Goal: Communication & Community: Participate in discussion

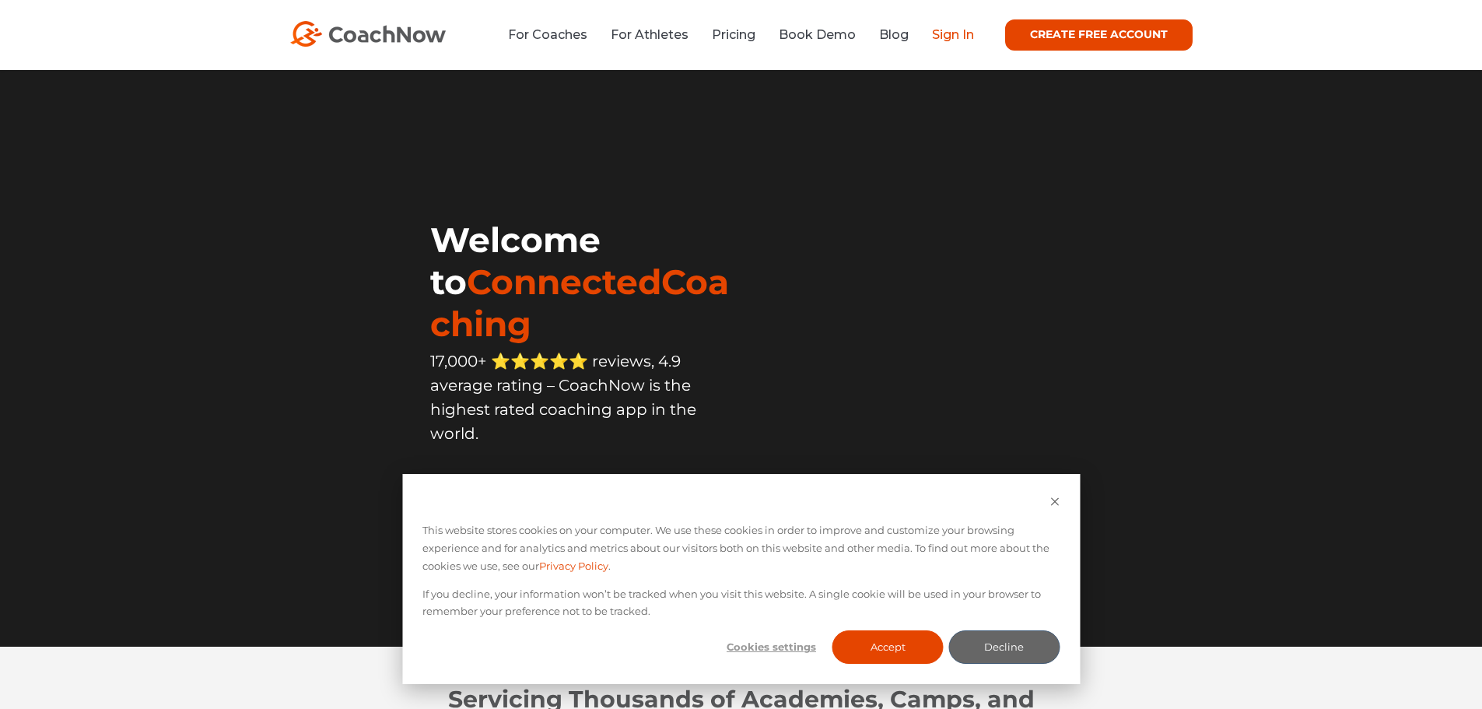
drag, startPoint x: 0, startPoint y: 0, endPoint x: 956, endPoint y: 41, distance: 957.3
click at [956, 41] on link "Sign In" at bounding box center [953, 34] width 42 height 15
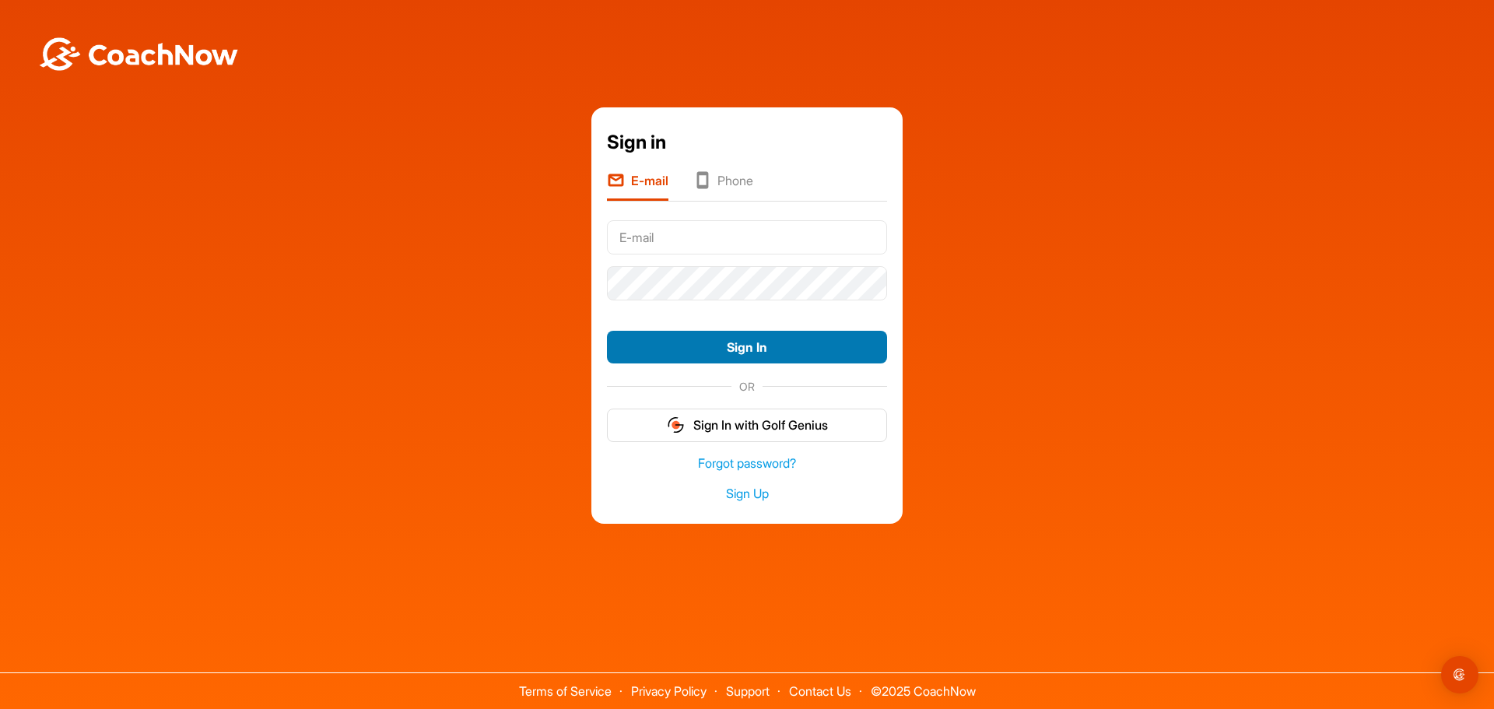
type input "[EMAIL_ADDRESS][DOMAIN_NAME]"
click at [715, 353] on button "Sign In" at bounding box center [747, 347] width 280 height 33
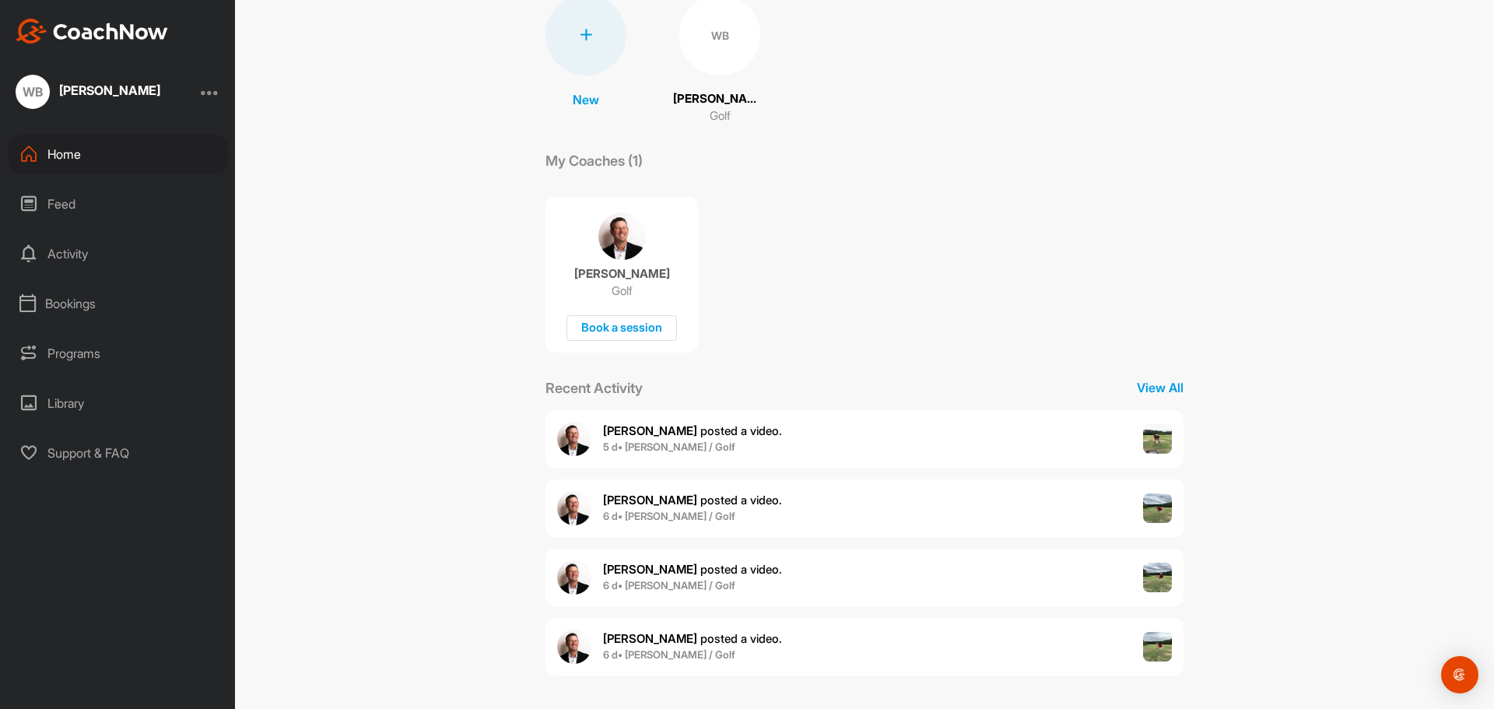
scroll to position [131, 0]
click at [1154, 386] on p "View All" at bounding box center [1160, 385] width 47 height 19
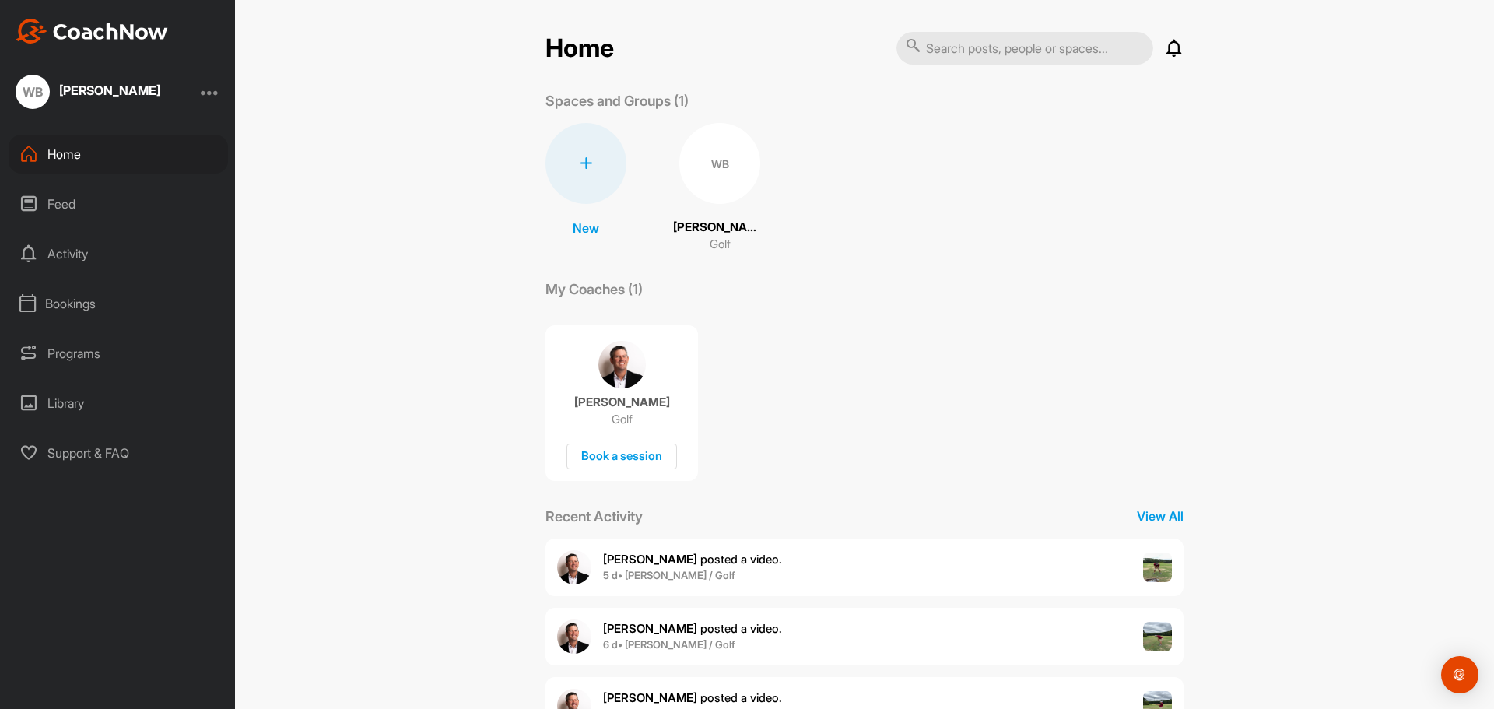
click at [54, 226] on div "Home Feed Activity Bookings Programs Library Support & FAQ" at bounding box center [117, 304] width 235 height 338
click at [56, 214] on div "Feed" at bounding box center [118, 203] width 219 height 39
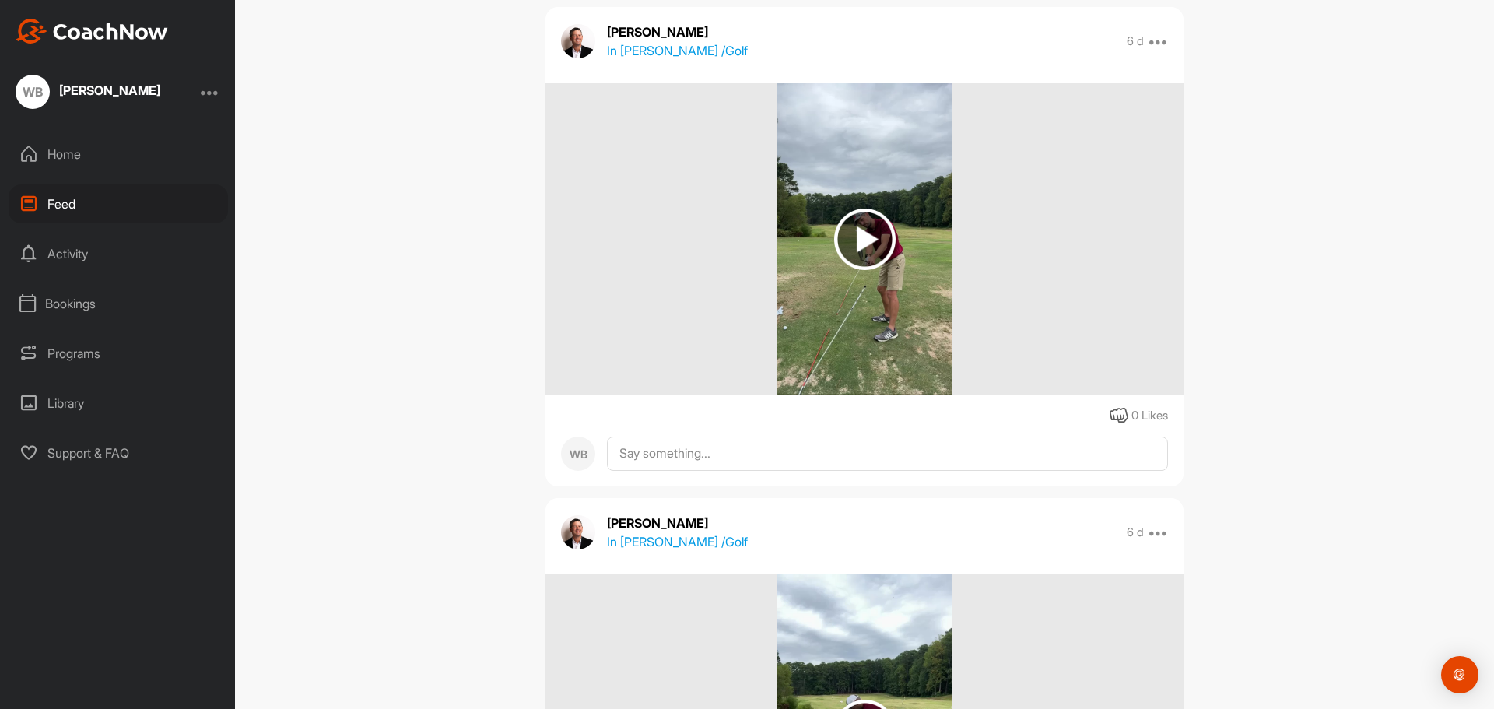
scroll to position [2962, 0]
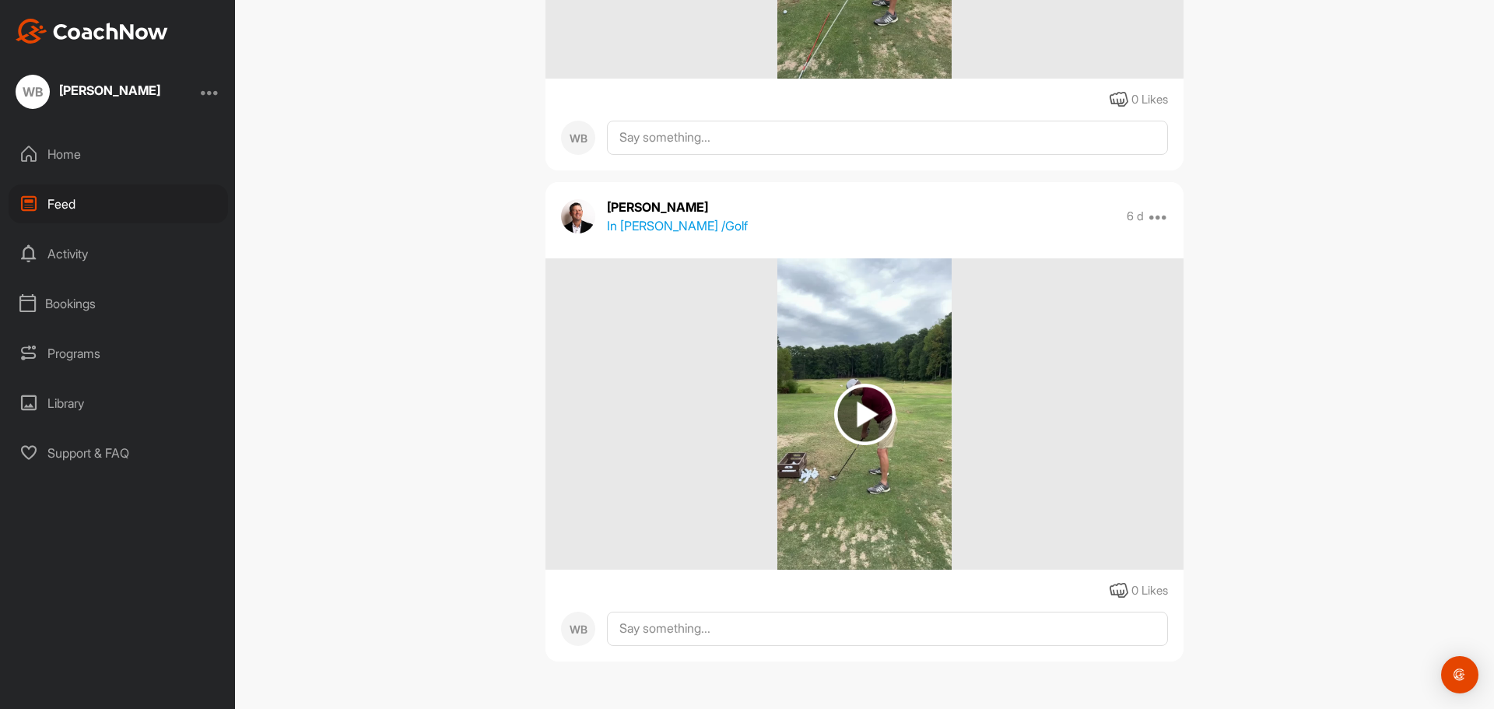
click at [846, 426] on img at bounding box center [864, 414] width 61 height 61
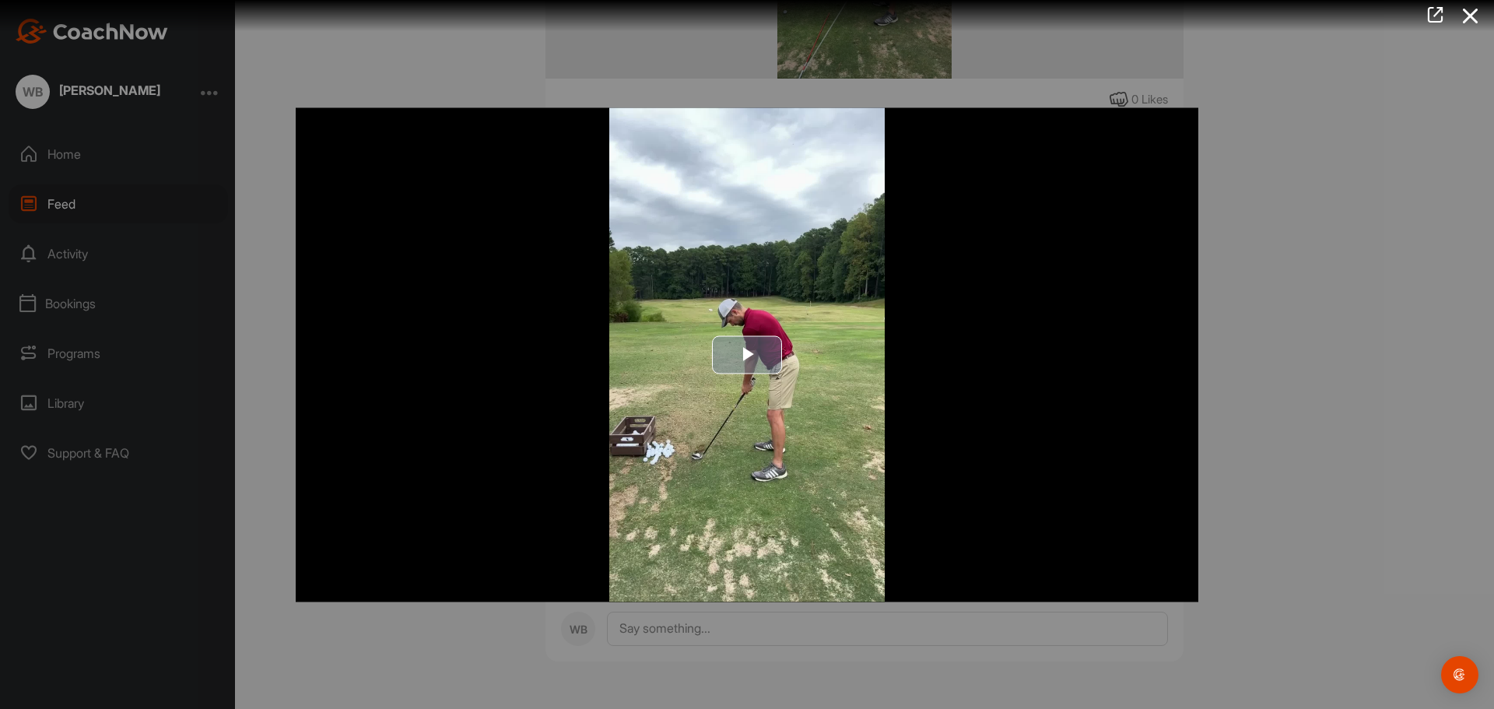
click at [747, 355] on span "Video Player" at bounding box center [747, 355] width 0 height 0
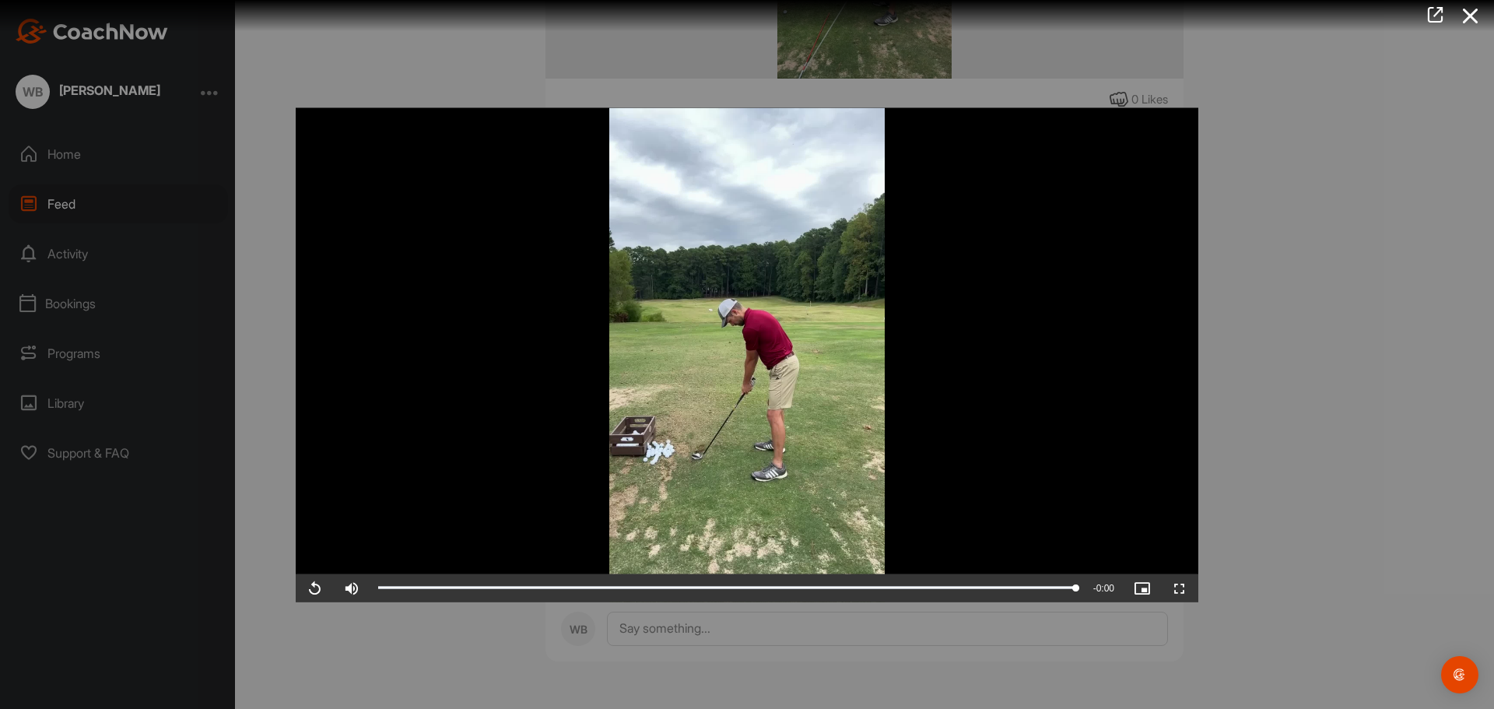
click at [1325, 208] on div at bounding box center [747, 354] width 1494 height 709
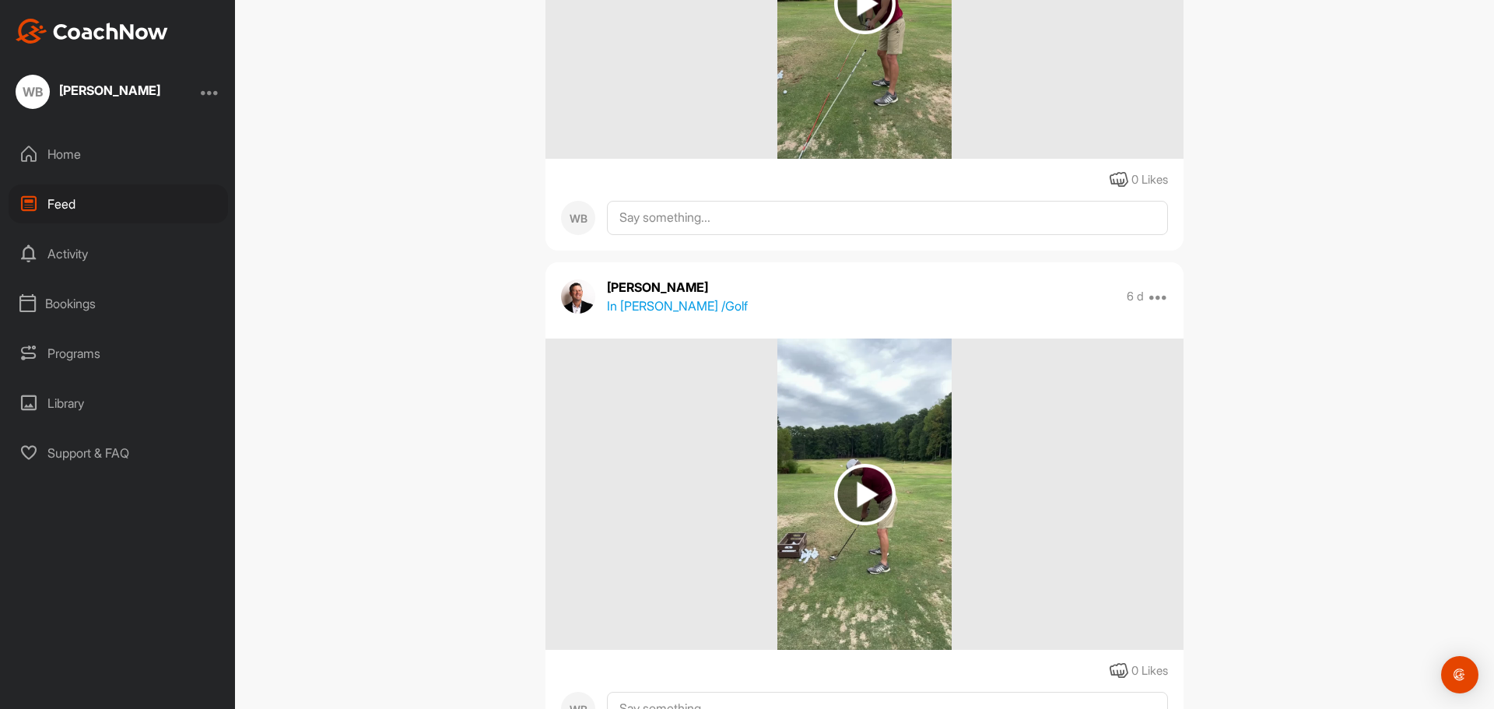
scroll to position [2651, 0]
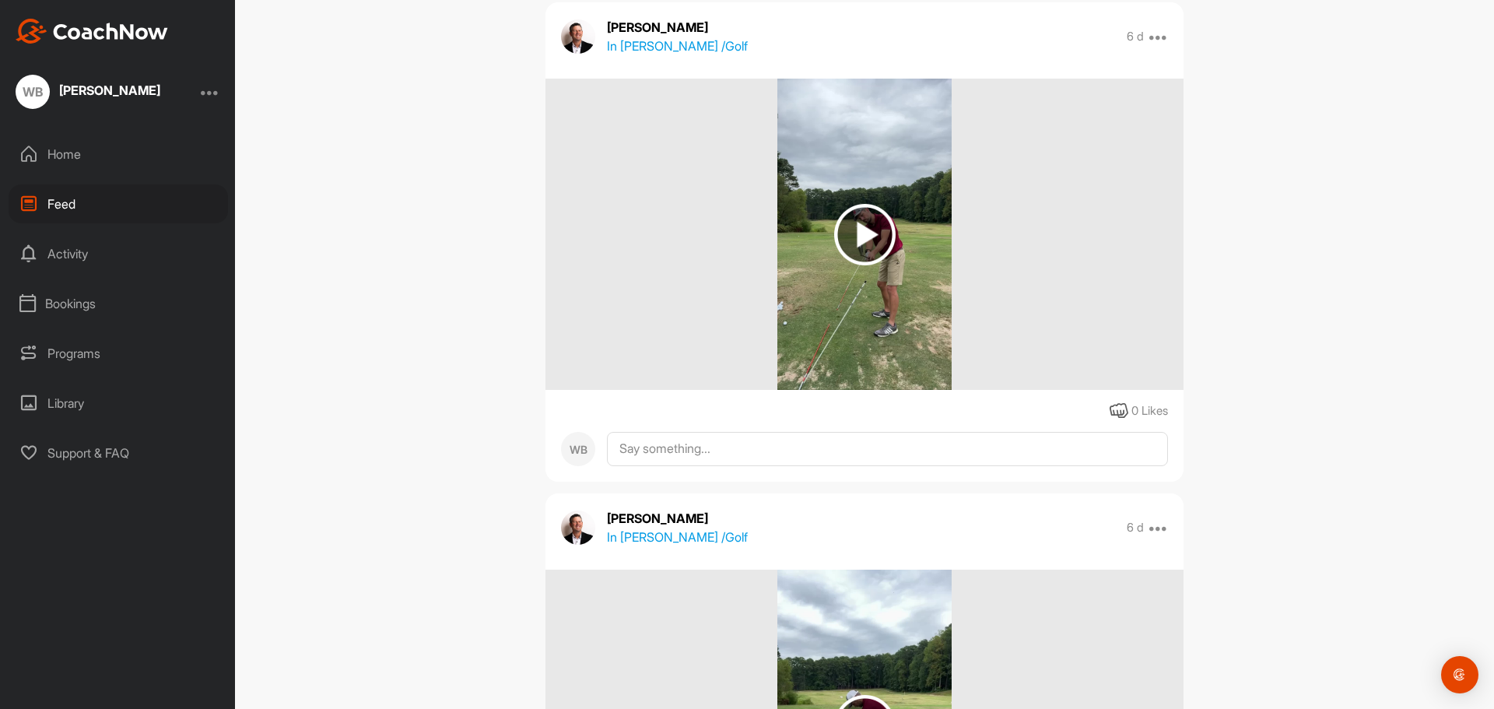
click at [853, 230] on img at bounding box center [864, 234] width 61 height 61
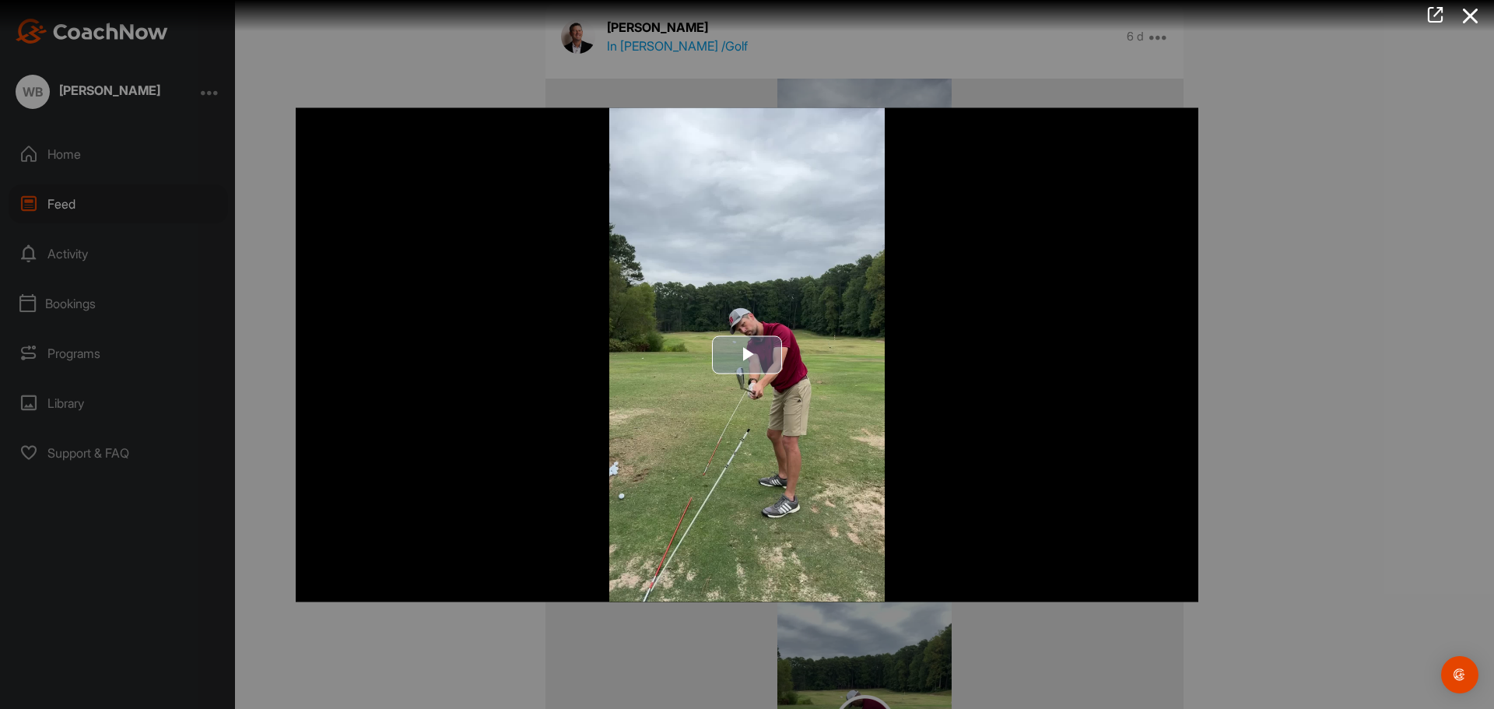
click at [747, 355] on span "Video Player" at bounding box center [747, 355] width 0 height 0
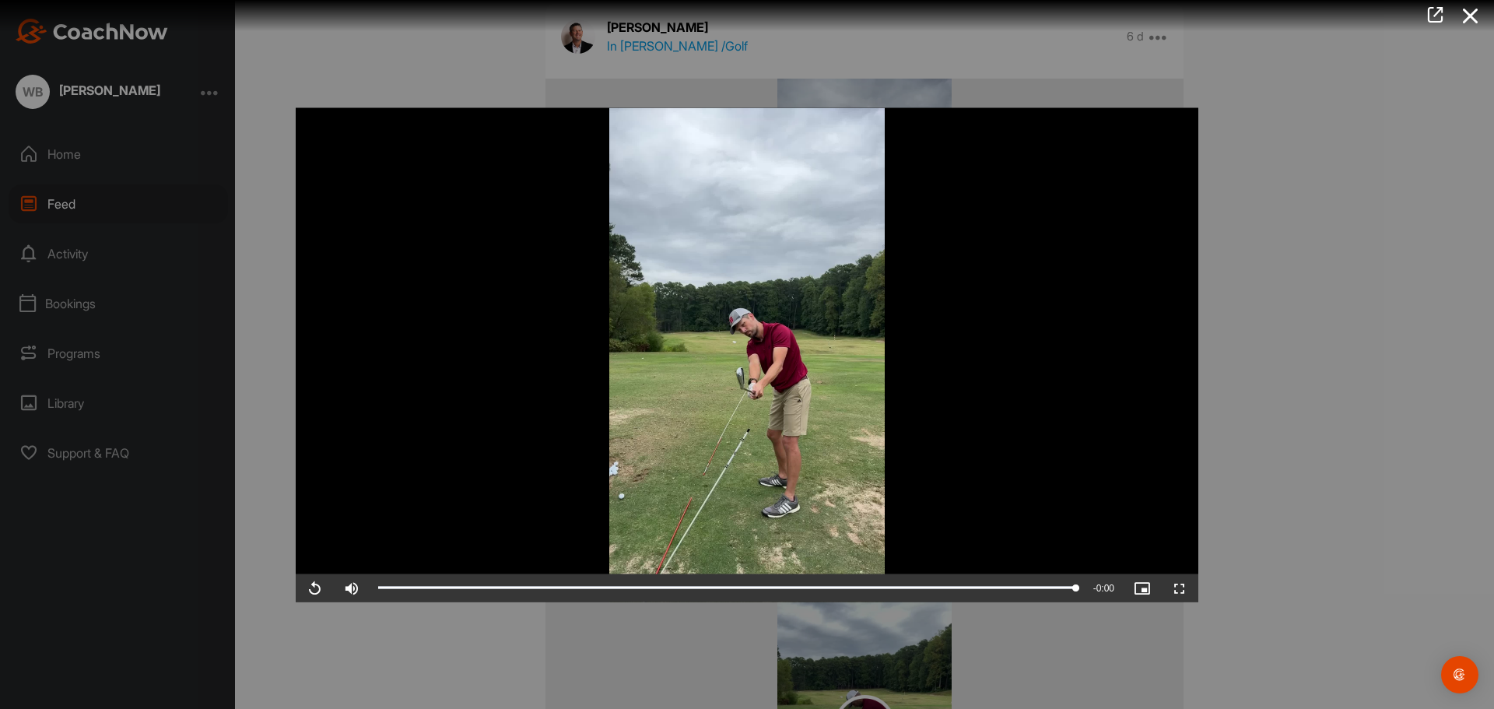
click at [269, 380] on div at bounding box center [747, 354] width 1494 height 709
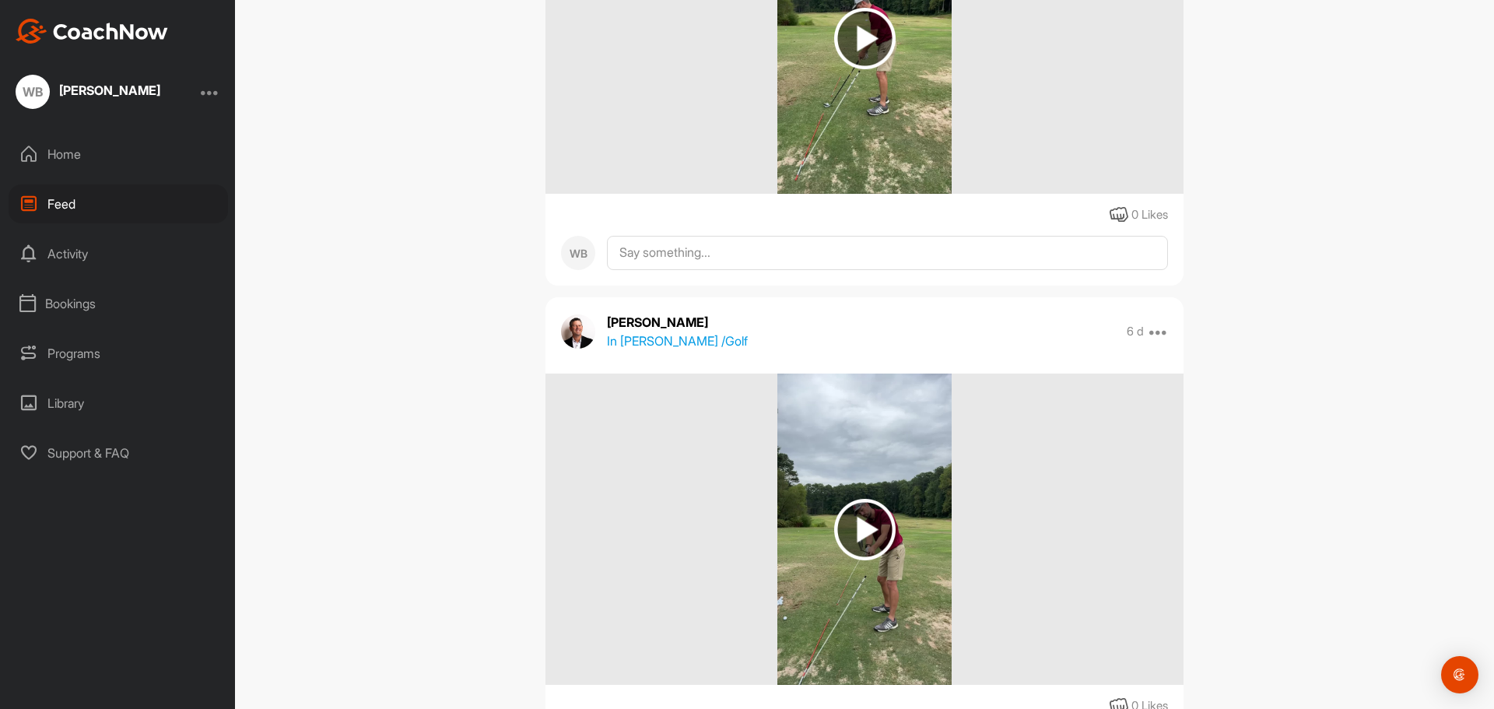
scroll to position [2261, 0]
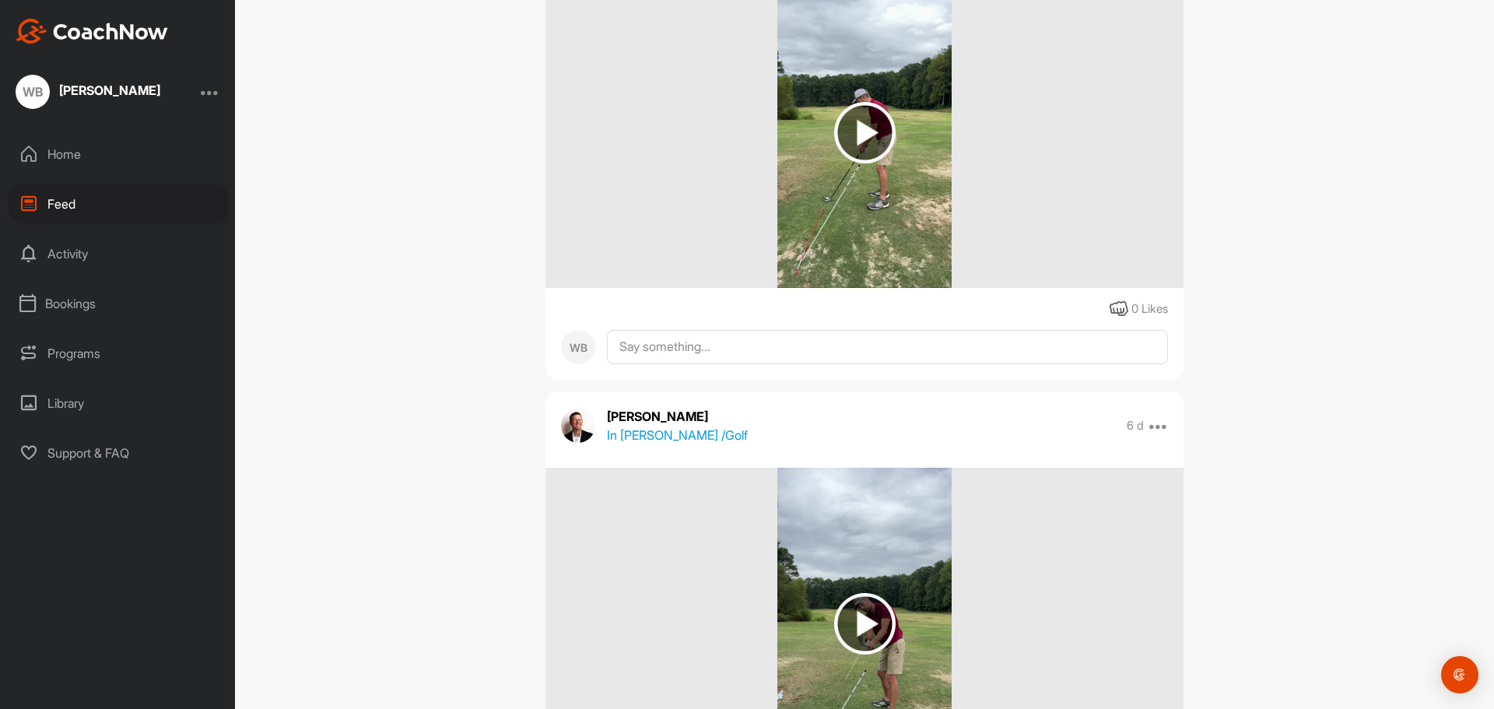
click at [862, 139] on img at bounding box center [864, 132] width 61 height 61
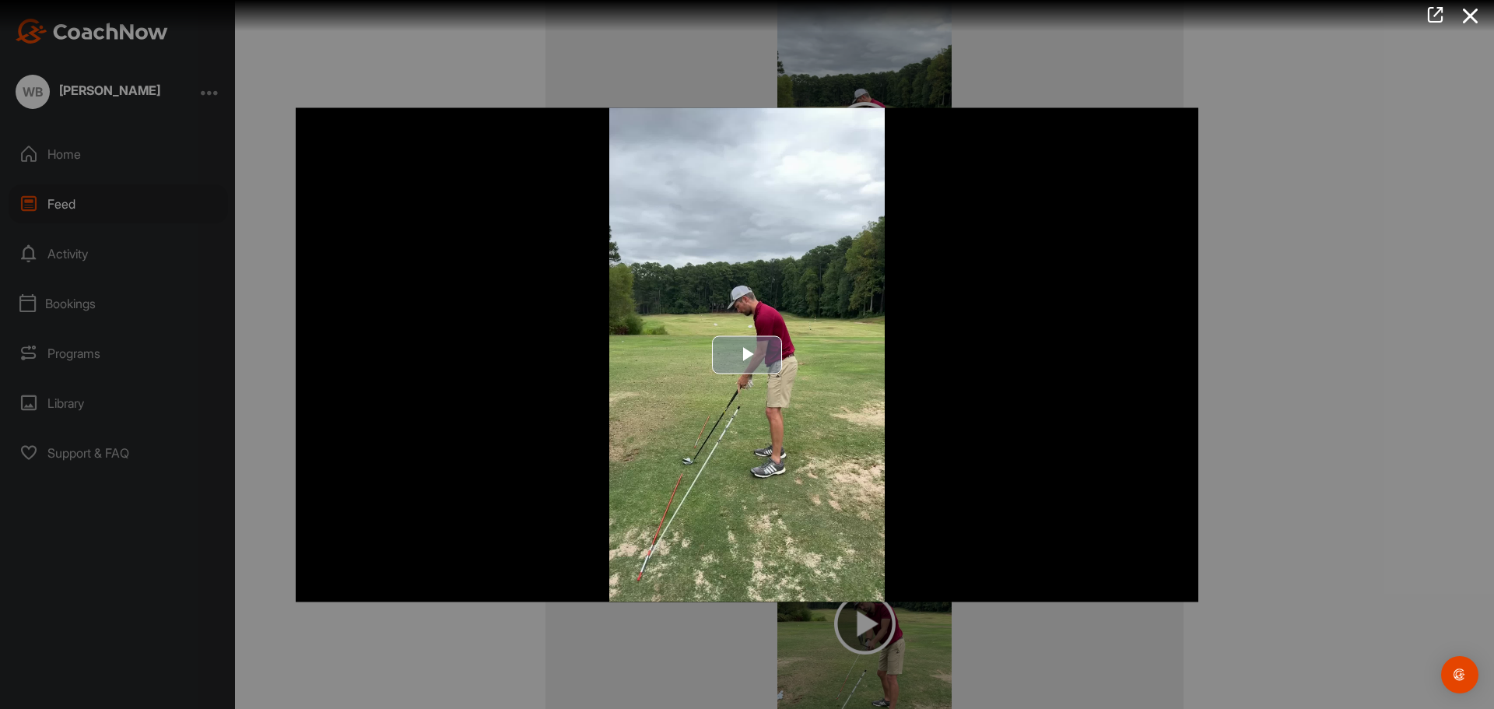
click at [747, 355] on span "Video Player" at bounding box center [747, 355] width 0 height 0
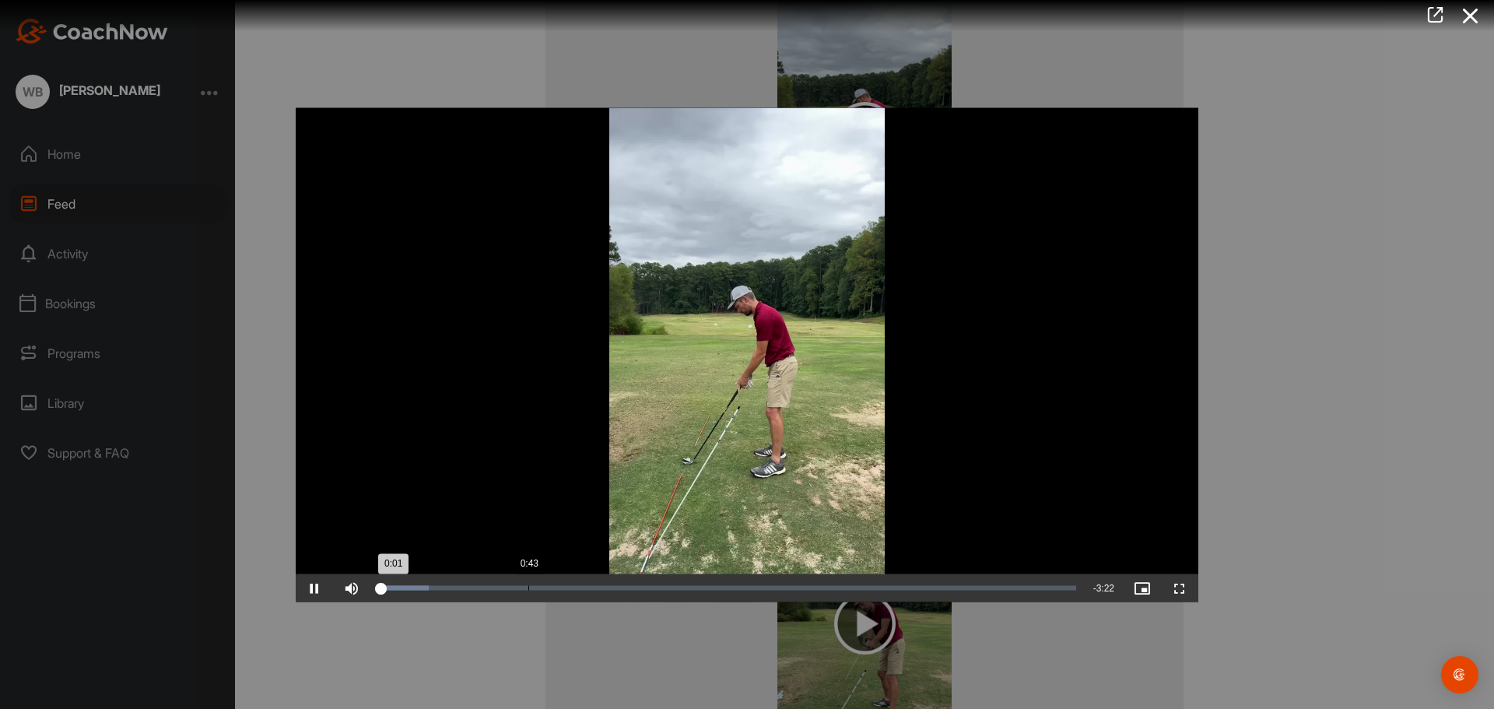
click at [528, 589] on div "Loaded : 7.21% 0:43 0:01" at bounding box center [727, 587] width 698 height 5
click at [654, 583] on div "Loaded : 23.04% 1:20 0:44" at bounding box center [727, 588] width 714 height 28
click at [638, 585] on div "1:15" at bounding box center [638, 587] width 1 height 5
click at [614, 590] on div "Loaded : 41.77% 1:08 1:16" at bounding box center [727, 588] width 714 height 28
click at [311, 588] on span "Video Player" at bounding box center [314, 588] width 37 height 0
